Goal: Task Accomplishment & Management: Complete application form

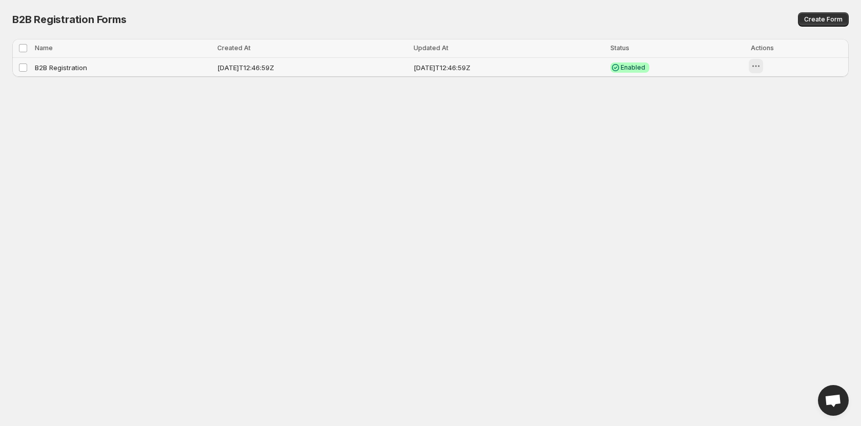
click at [761, 69] on icon "button" at bounding box center [756, 66] width 10 height 10
click at [771, 124] on icon "button" at bounding box center [775, 123] width 10 height 10
click at [754, 66] on icon "button" at bounding box center [754, 67] width 2 height 2
click at [682, 124] on body "Home Discounts B2B Registration Forms Net Terms Account Receivables Manual orde…" at bounding box center [430, 213] width 861 height 426
click at [819, 24] on button "Create Form" at bounding box center [823, 19] width 51 height 14
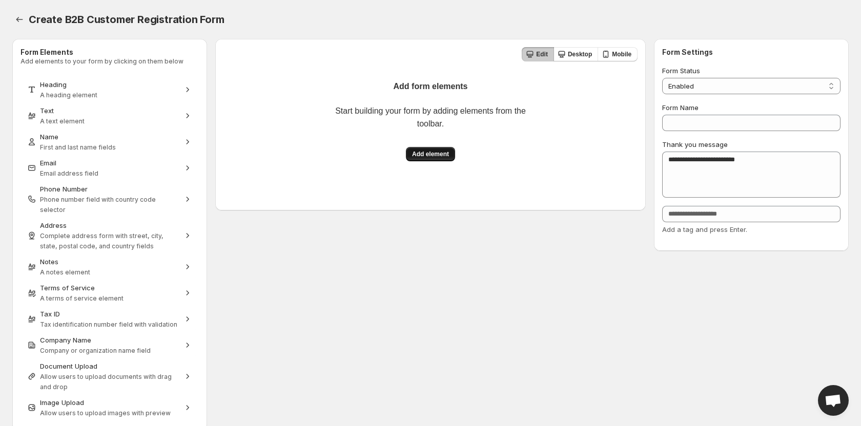
click at [450, 157] on button "Add element" at bounding box center [430, 154] width 49 height 14
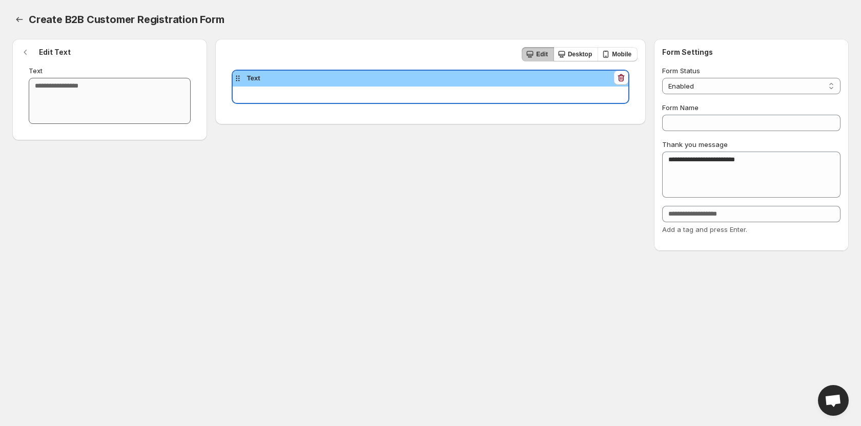
drag, startPoint x: 158, startPoint y: 39, endPoint x: 169, endPoint y: 78, distance: 40.6
click at [158, 39] on div "Edit Text Text Your text here..." at bounding box center [109, 89] width 195 height 101
click at [172, 100] on textarea "Text" at bounding box center [110, 101] width 162 height 46
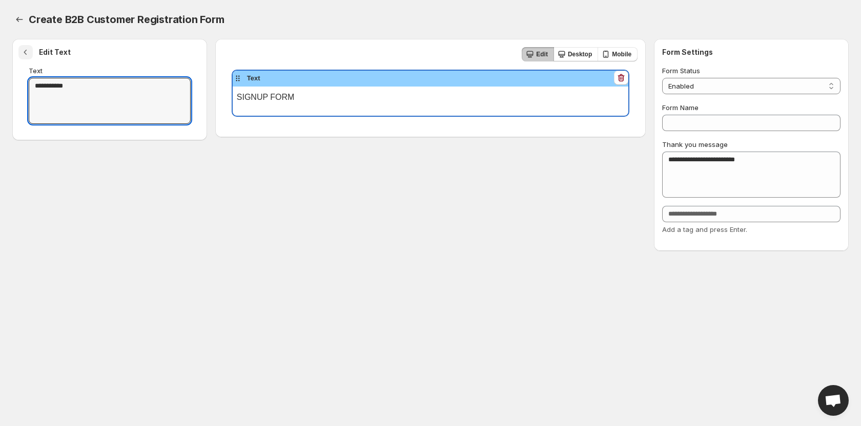
type textarea "**********"
click at [27, 47] on icon "button" at bounding box center [26, 52] width 10 height 10
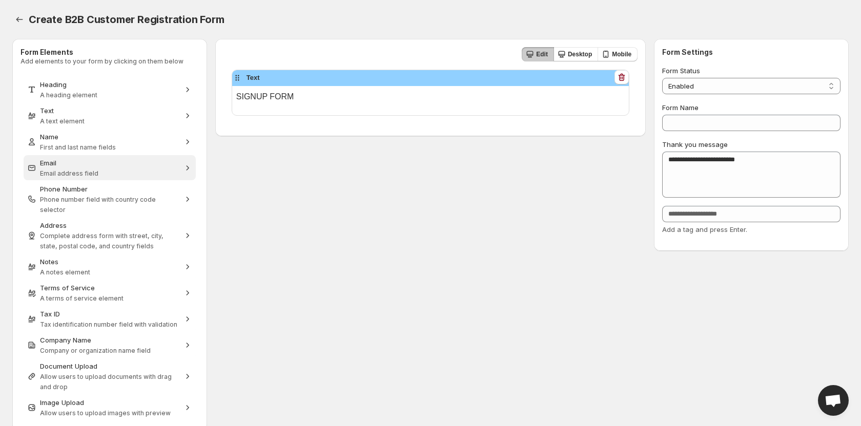
click at [66, 173] on span "Email address field" at bounding box center [69, 174] width 58 height 8
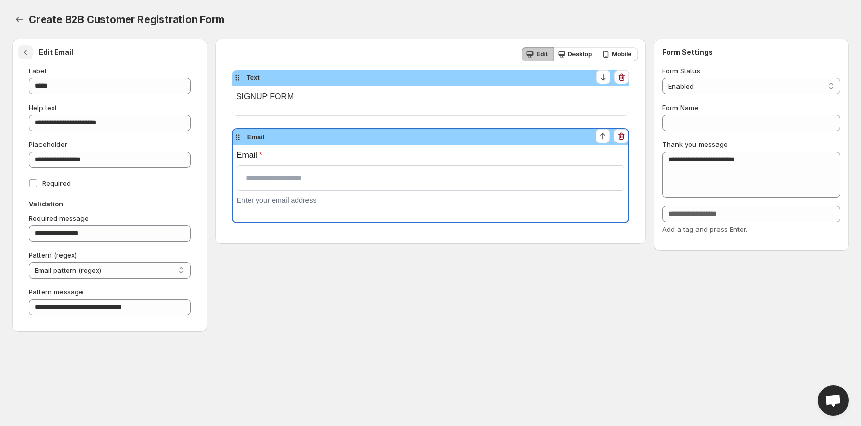
click at [23, 51] on icon "button" at bounding box center [26, 52] width 10 height 10
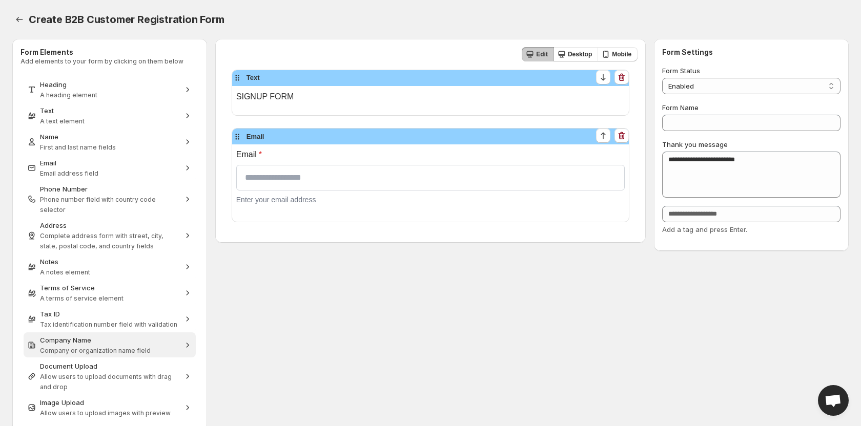
click at [106, 335] on div "Company Name" at bounding box center [109, 340] width 139 height 10
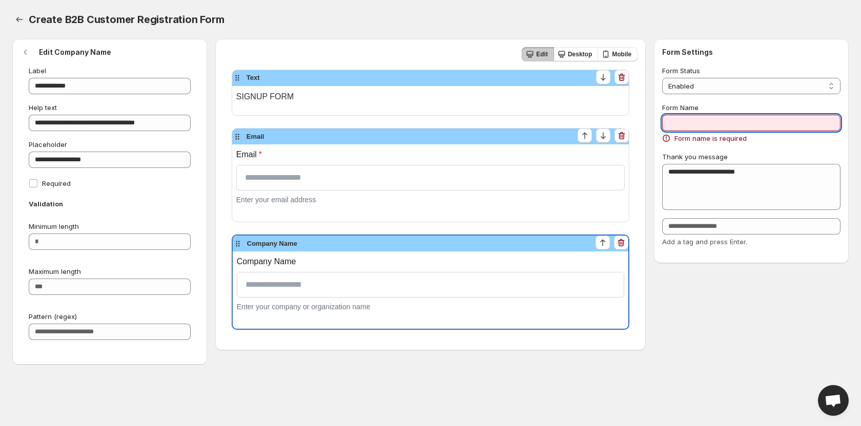
click at [705, 118] on input "Form Name" at bounding box center [751, 123] width 178 height 16
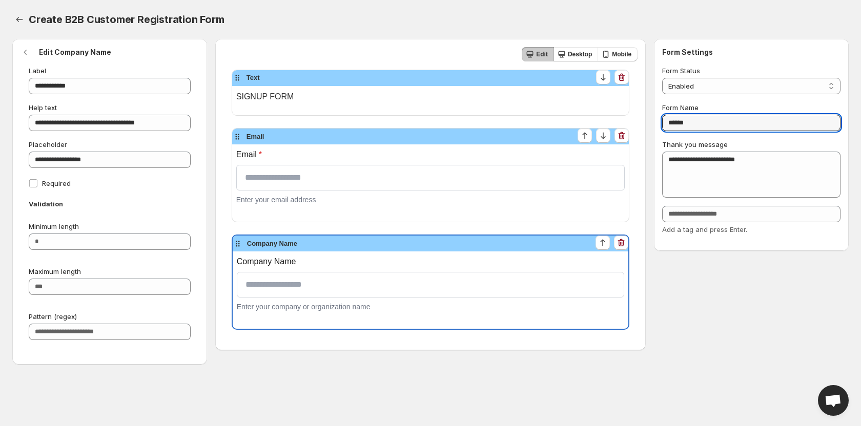
type input "******"
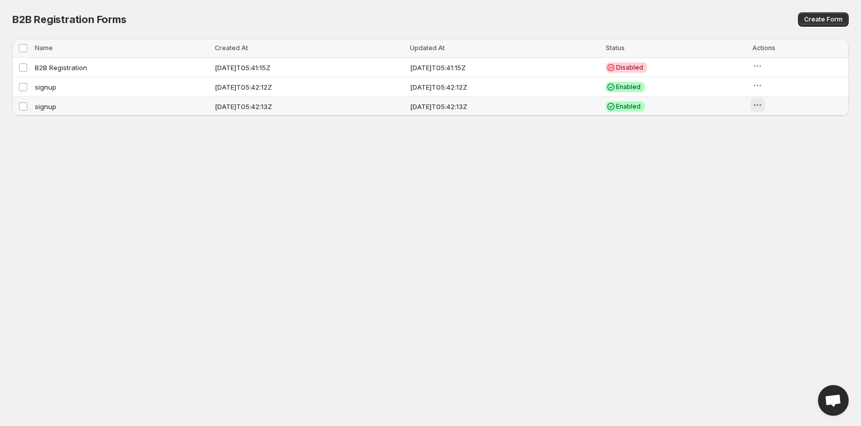
click at [763, 104] on icon "button" at bounding box center [758, 105] width 10 height 10
click at [773, 174] on icon "button" at bounding box center [775, 179] width 10 height 10
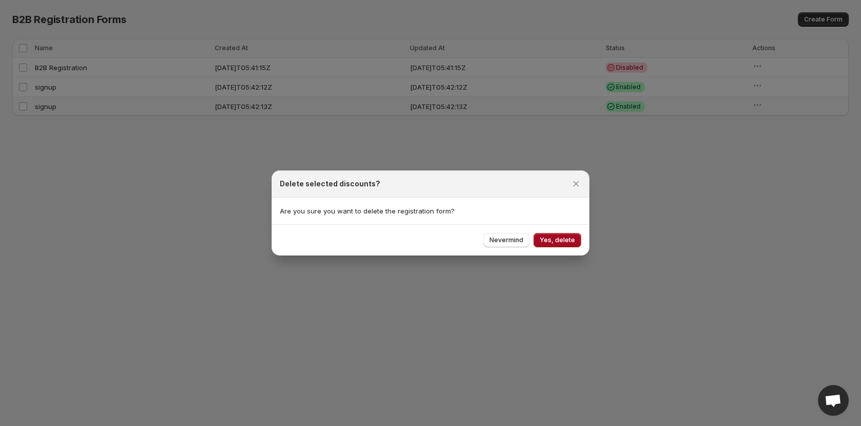
click at [548, 239] on span "Yes, delete" at bounding box center [557, 240] width 35 height 8
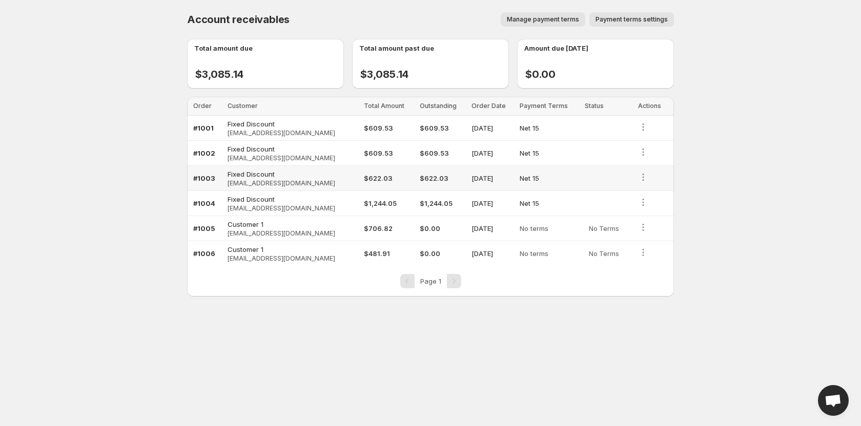
click at [207, 177] on span "#1003" at bounding box center [204, 178] width 22 height 8
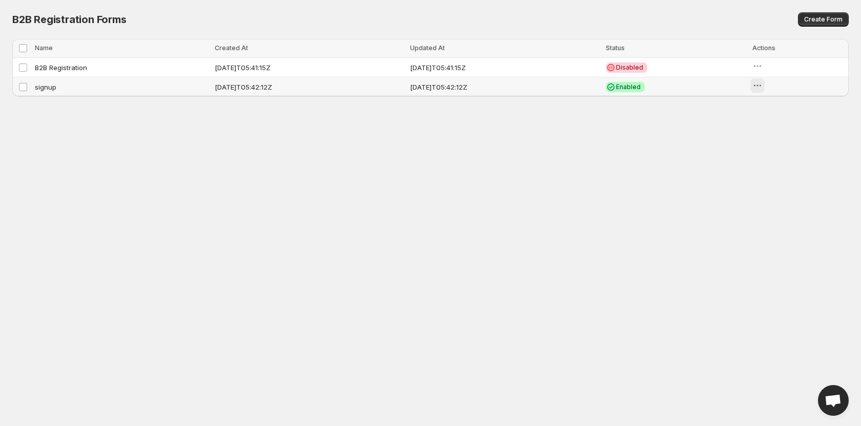
click at [763, 87] on icon "button" at bounding box center [758, 85] width 10 height 10
click at [776, 106] on icon "button" at bounding box center [775, 108] width 10 height 10
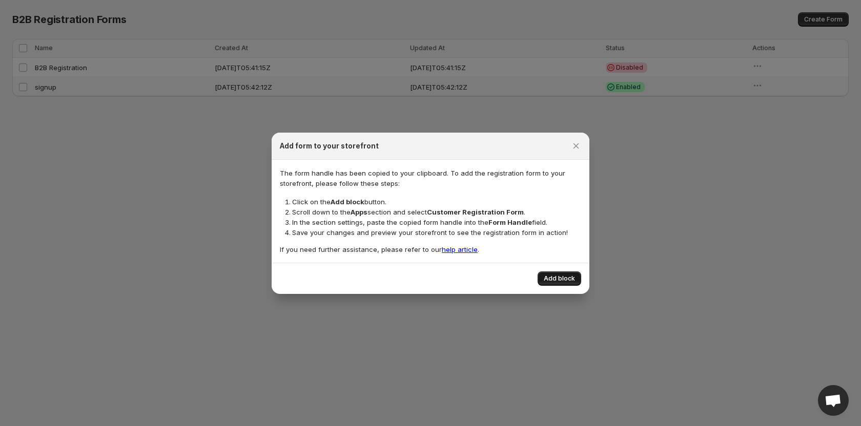
click at [566, 277] on span "Add block" at bounding box center [559, 279] width 31 height 8
click at [579, 141] on icon "Close" at bounding box center [576, 146] width 10 height 10
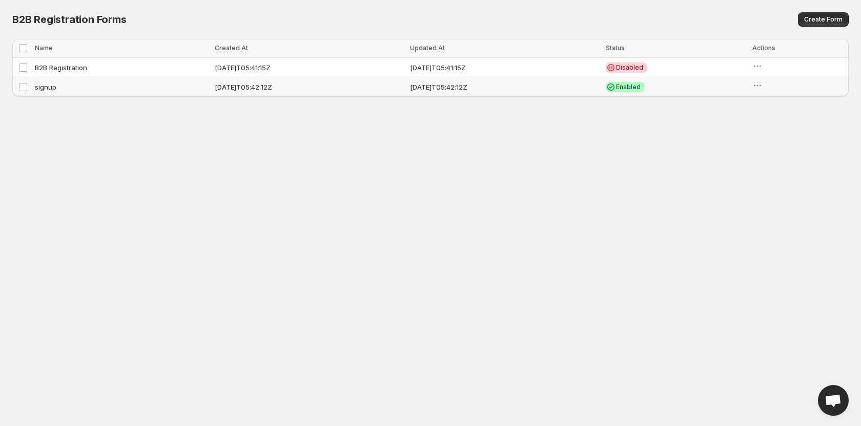
click at [42, 89] on td "signup" at bounding box center [122, 86] width 180 height 19
click at [763, 88] on icon "button" at bounding box center [758, 85] width 10 height 10
click at [652, 131] on body "Home Discounts B2B Registration Forms Net Terms Account Receivables Manual orde…" at bounding box center [430, 213] width 861 height 426
click at [749, 67] on td "Critical Disabled" at bounding box center [676, 67] width 147 height 19
click at [763, 67] on icon "button" at bounding box center [758, 66] width 10 height 10
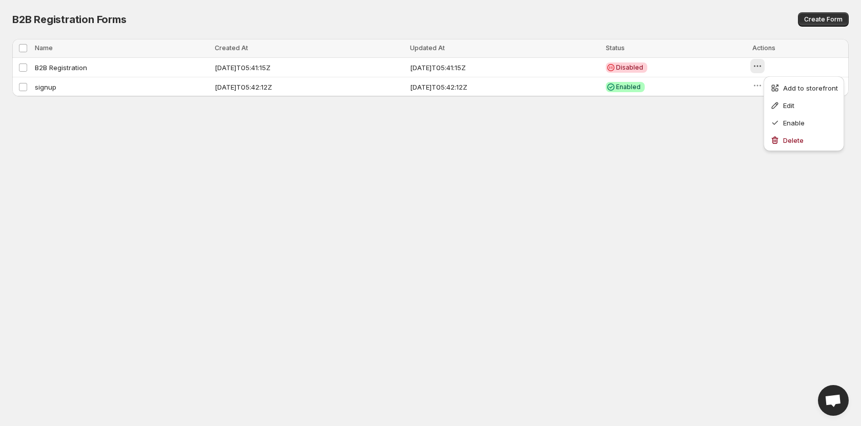
click at [646, 151] on body "Home Discounts B2B Registration Forms Net Terms Account Receivables Manual orde…" at bounding box center [430, 213] width 861 height 426
click at [763, 83] on icon "button" at bounding box center [758, 85] width 10 height 10
click at [581, 181] on body "Home Discounts B2B Registration Forms Net Terms Account Receivables Manual orde…" at bounding box center [430, 213] width 861 height 426
click at [763, 67] on icon "button" at bounding box center [758, 66] width 10 height 10
click at [788, 120] on span "Enable" at bounding box center [794, 123] width 22 height 8
